Goal: Transaction & Acquisition: Purchase product/service

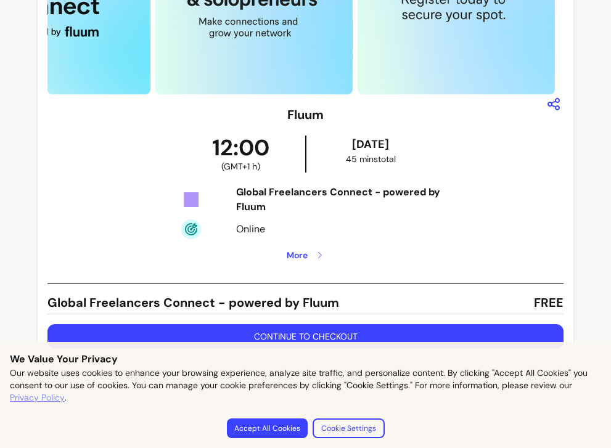
scroll to position [125, 0]
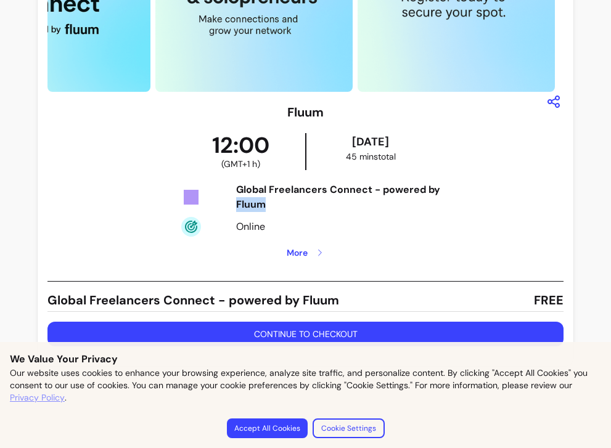
drag, startPoint x: 232, startPoint y: 205, endPoint x: 277, endPoint y: 205, distance: 44.4
click at [277, 205] on div "Global Freelancers Connect - powered by Fluum" at bounding box center [348, 197] width 224 height 30
copy div "Fluum"
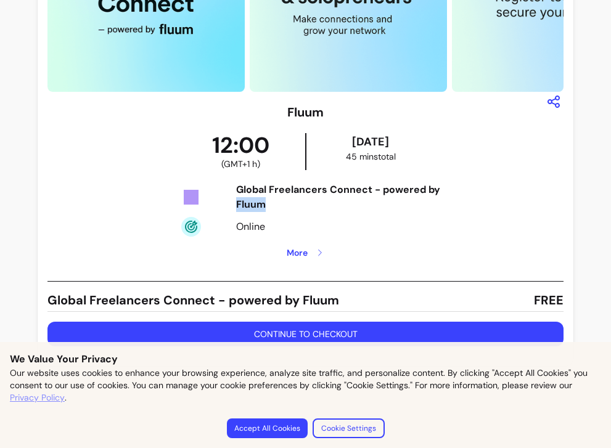
click at [315, 335] on button "Continue to checkout" at bounding box center [304, 334] width 515 height 25
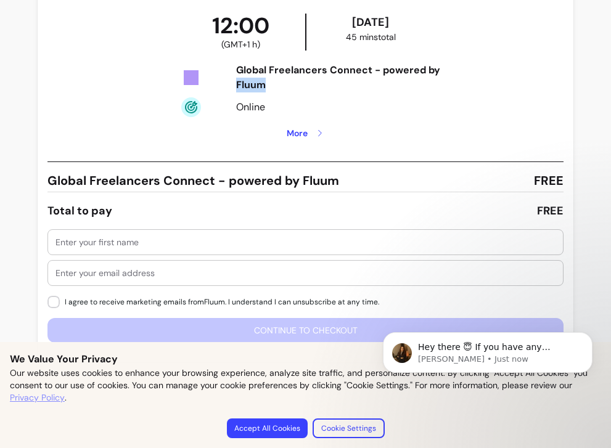
scroll to position [261, 0]
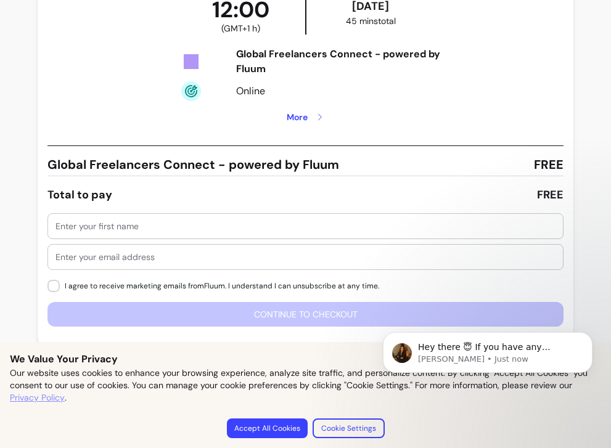
click at [148, 232] on div at bounding box center [304, 226] width 499 height 25
click at [146, 226] on input "text" at bounding box center [304, 226] width 499 height 12
type input "Fanny"
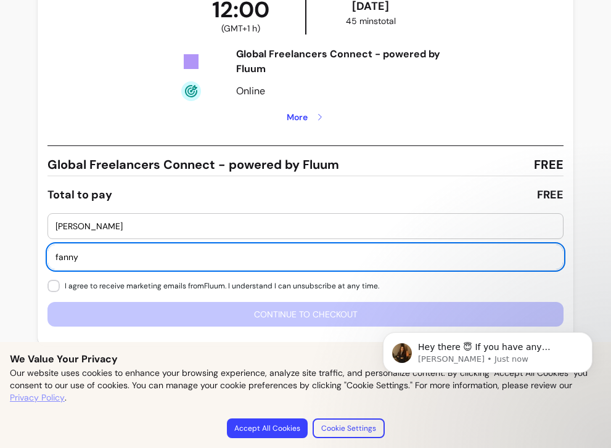
type input "fanny@findingyourfeet.uk"
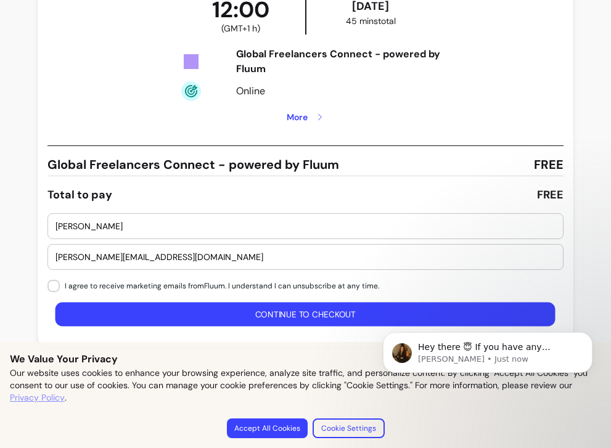
click at [311, 314] on button "Continue to checkout" at bounding box center [305, 315] width 500 height 24
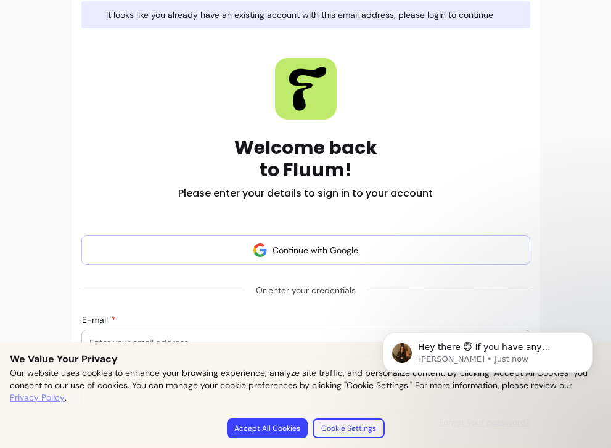
scroll to position [108, 0]
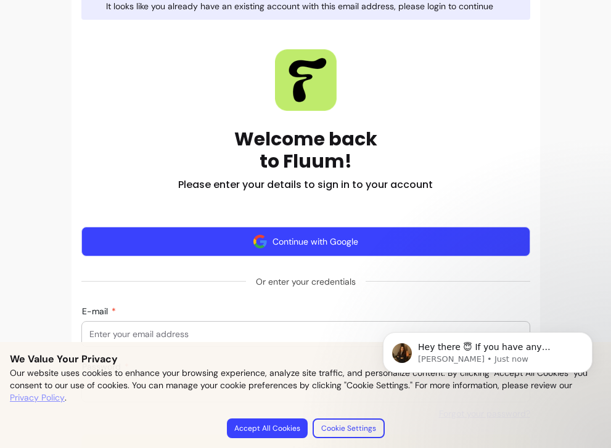
click at [316, 238] on button "Continue with Google" at bounding box center [305, 242] width 449 height 30
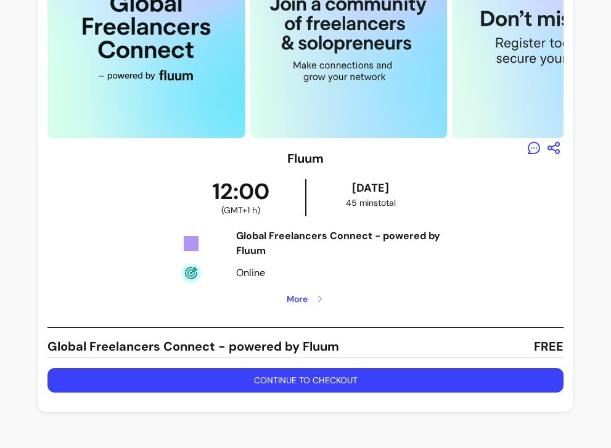
scroll to position [145, 0]
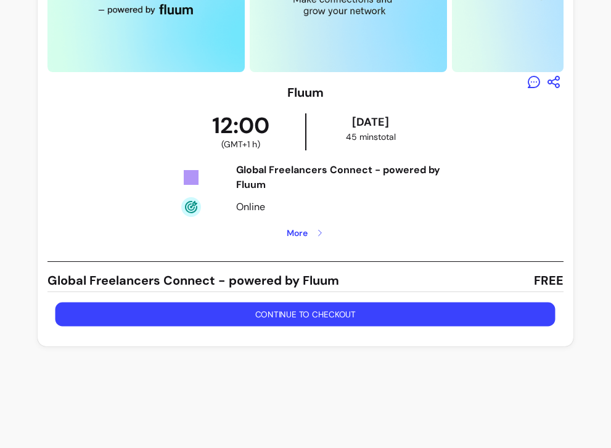
click at [303, 314] on button "Continue to checkout" at bounding box center [305, 315] width 500 height 24
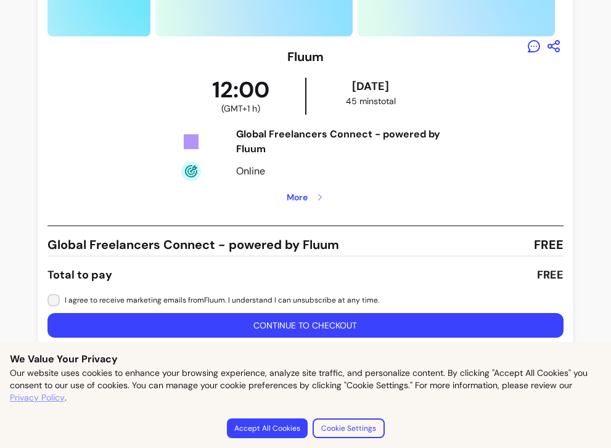
scroll to position [192, 0]
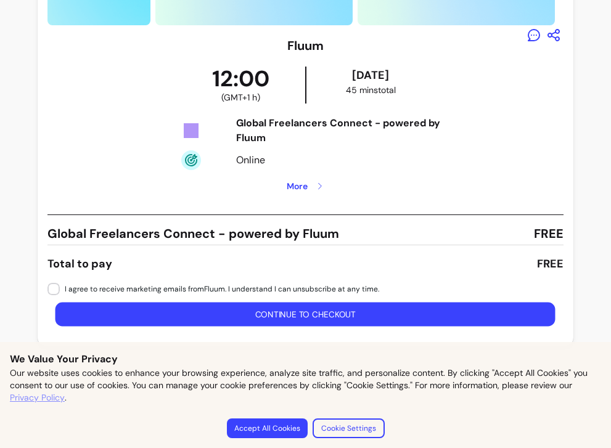
click at [289, 314] on button "Continue to checkout" at bounding box center [305, 315] width 500 height 24
